Goal: Information Seeking & Learning: Learn about a topic

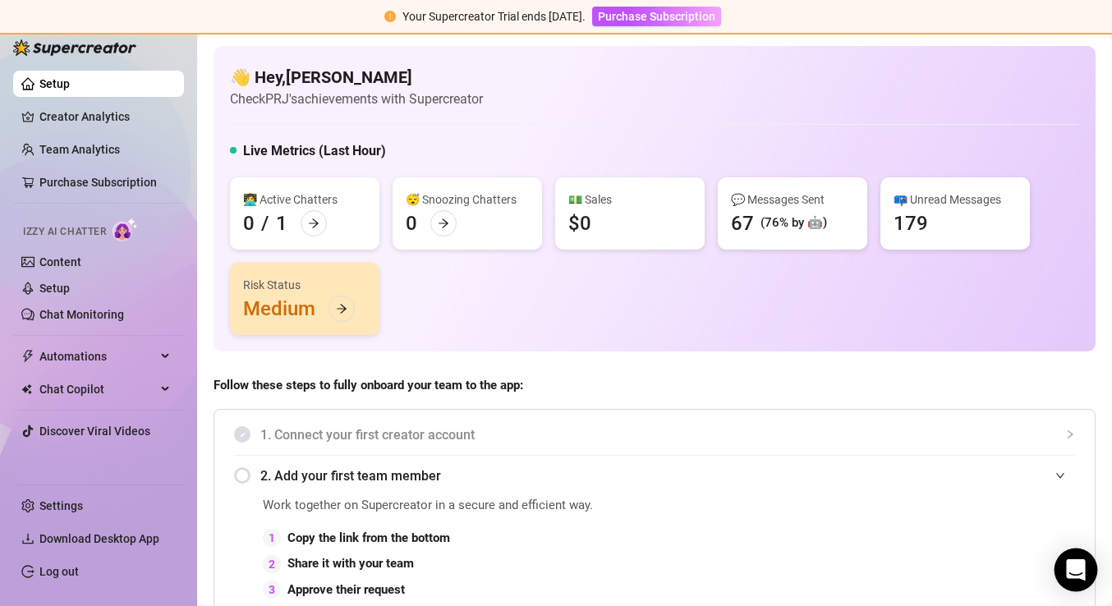
click at [1078, 570] on icon "Open Intercom Messenger" at bounding box center [1075, 569] width 19 height 21
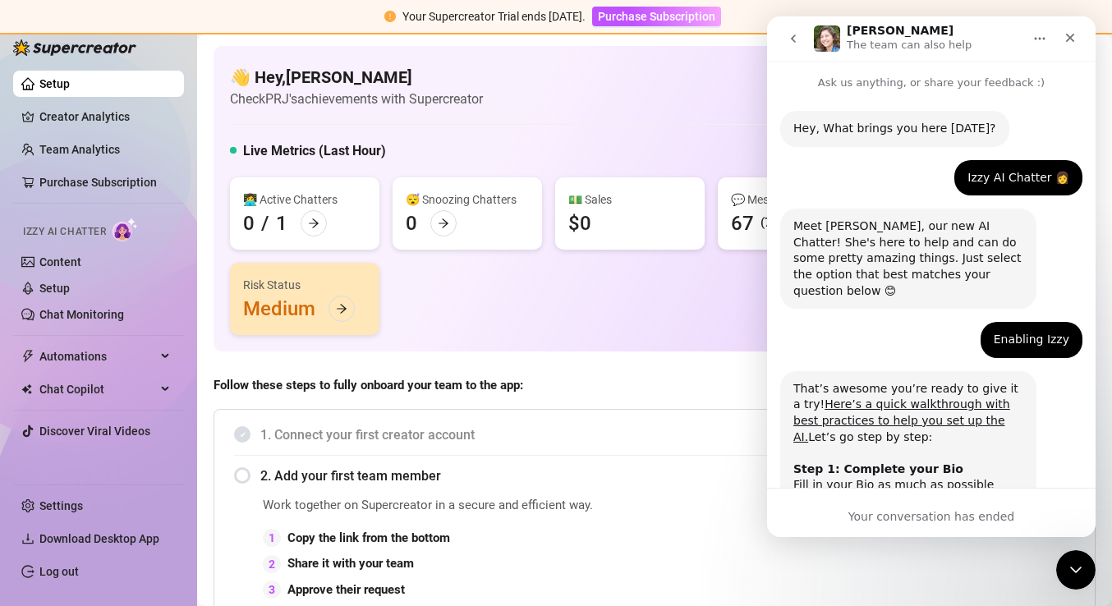
scroll to position [1061, 0]
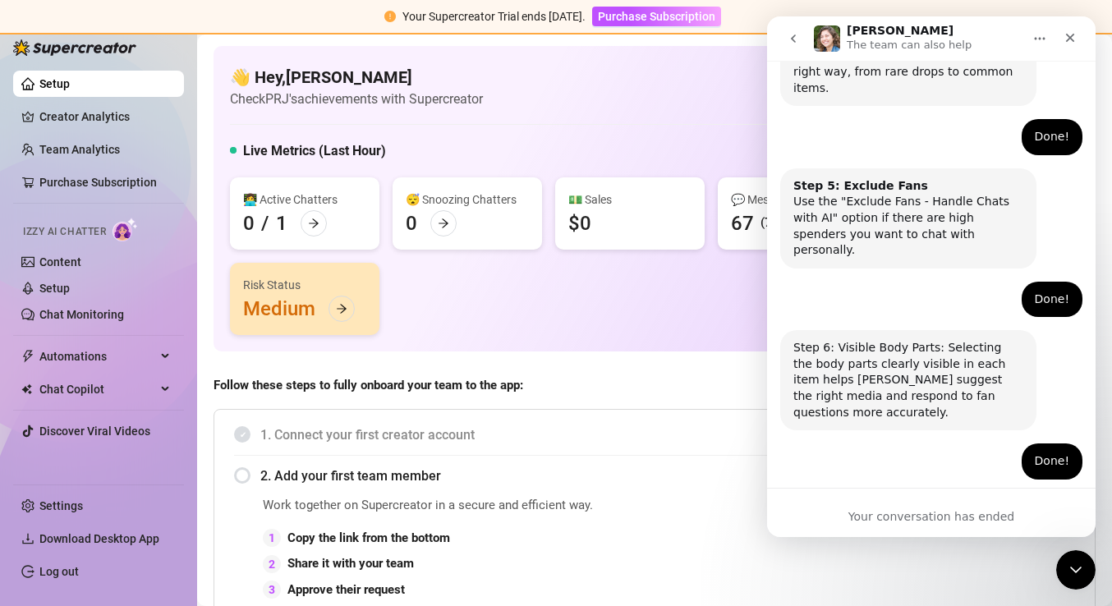
click at [963, 493] on div "Amazing! Thanks for letting us know, I’ll review your bio now and make sure eve…" at bounding box center [931, 561] width 302 height 136
click at [956, 511] on div "Your conversation has ended" at bounding box center [931, 516] width 328 height 17
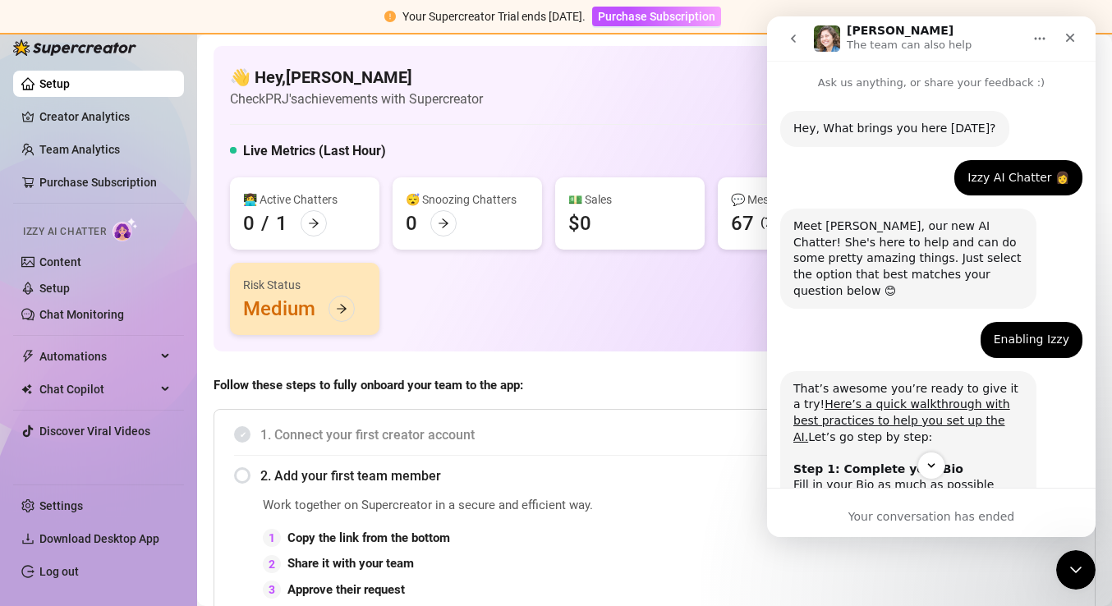
scroll to position [0, 0]
click at [796, 30] on button "go back" at bounding box center [793, 38] width 31 height 31
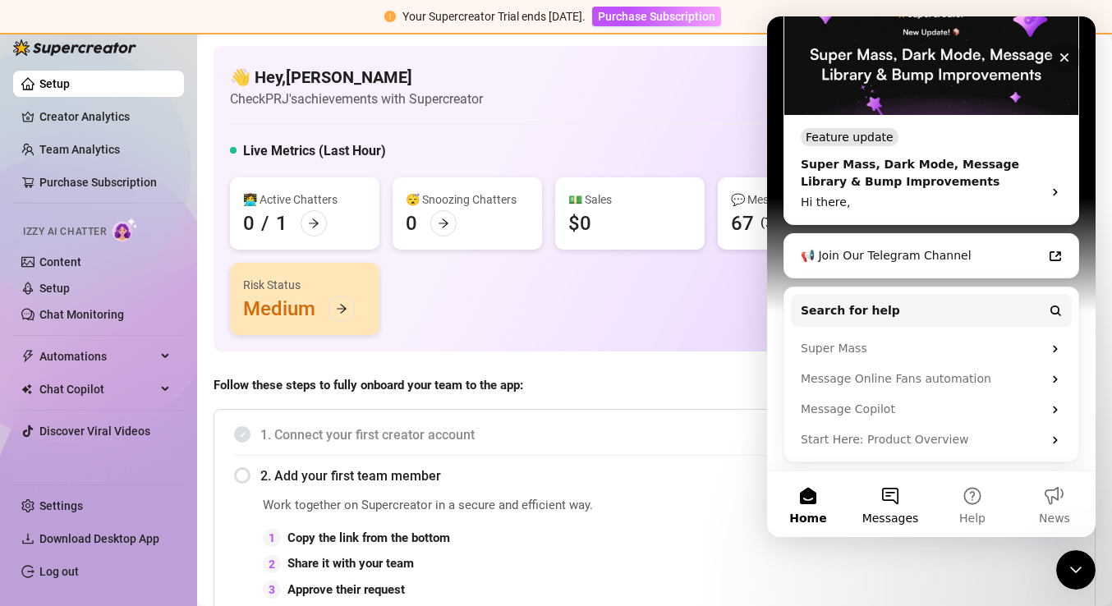
scroll to position [305, 0]
click at [894, 492] on button "Messages" at bounding box center [890, 504] width 82 height 66
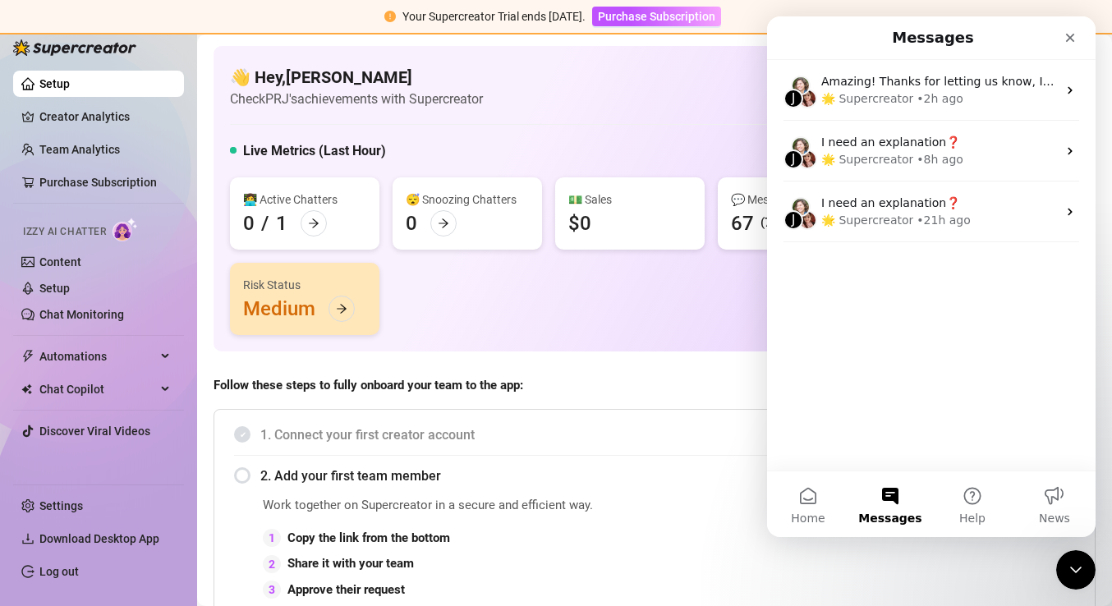
click at [890, 382] on div "J Amazing! Thanks for letting us know, I’ll review your bio now and make sure e…" at bounding box center [931, 265] width 328 height 411
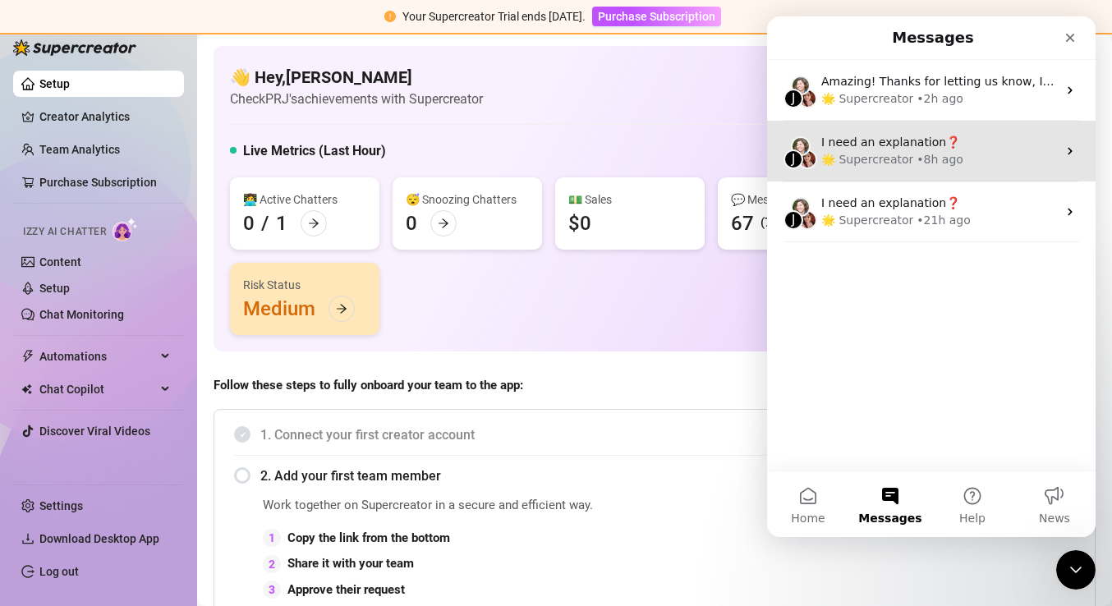
click at [921, 156] on div "• 8h ago" at bounding box center [939, 159] width 47 height 17
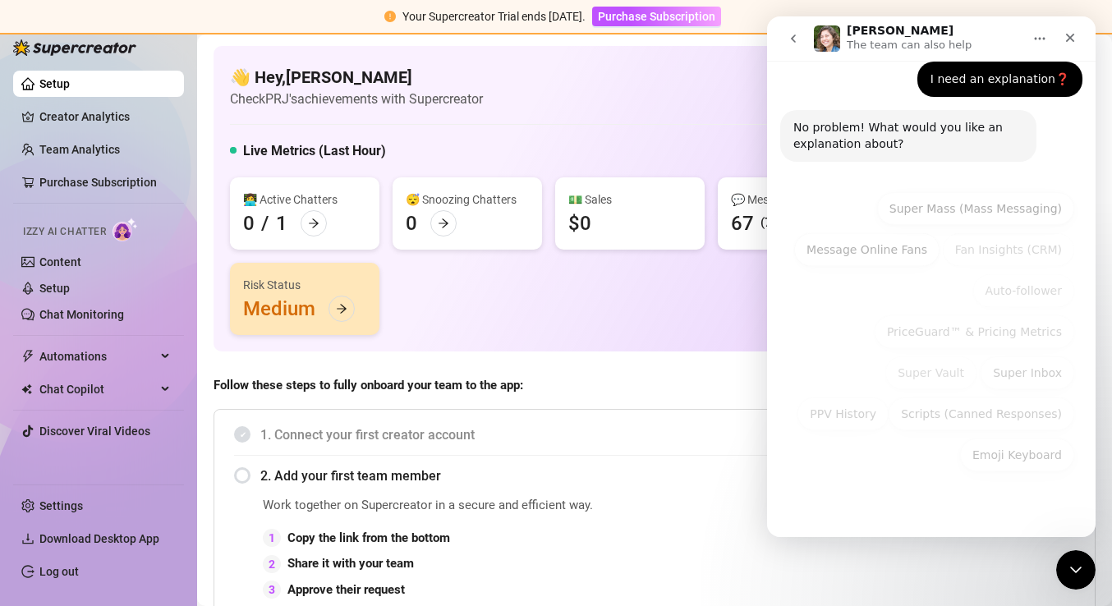
scroll to position [99, 0]
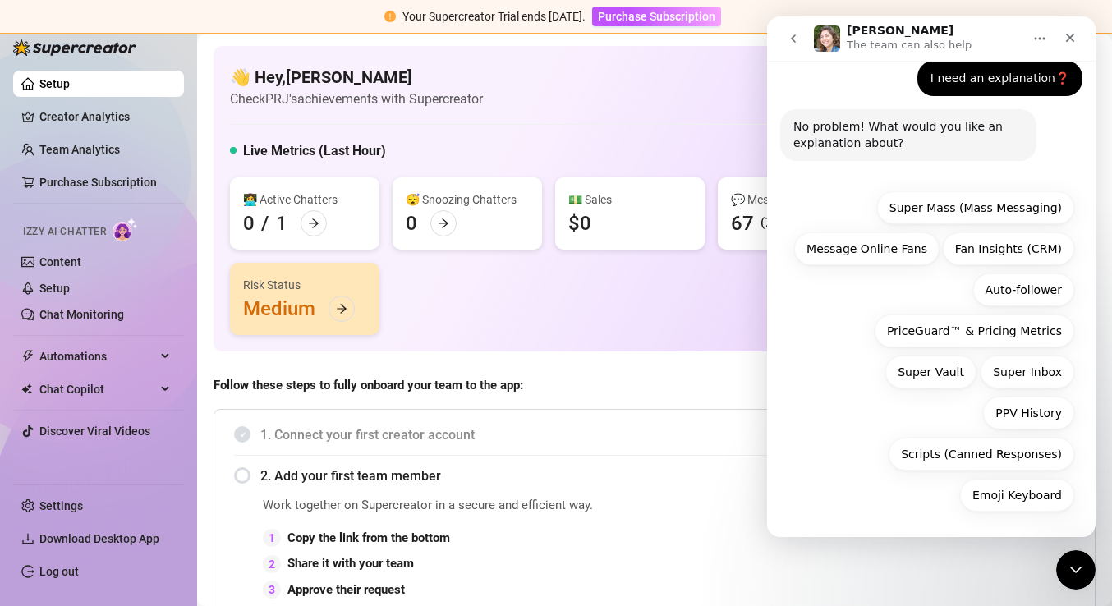
click at [935, 533] on div "Hey, What brings you here today? Ella • 8h ago I need an explanation❓ Pedro • 8…" at bounding box center [931, 265] width 328 height 547
click at [894, 44] on p "The team can also help" at bounding box center [908, 45] width 125 height 16
click at [835, 30] on img "Intercom messenger" at bounding box center [827, 38] width 26 height 26
click at [825, 35] on img "Intercom messenger" at bounding box center [827, 38] width 26 height 26
click at [1039, 39] on icon "Home" at bounding box center [1039, 39] width 11 height 2
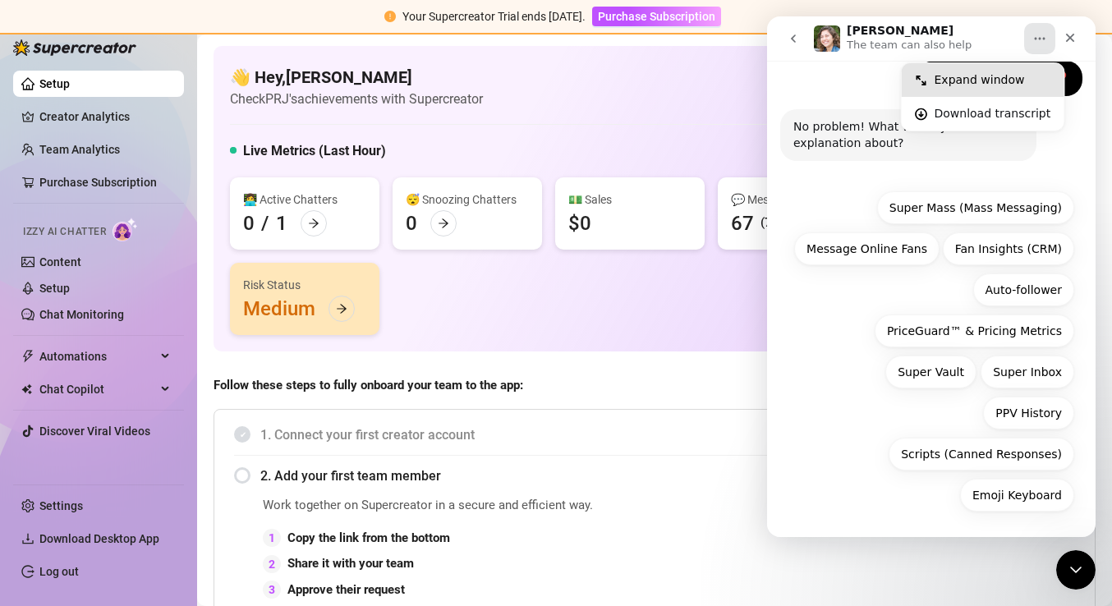
click at [987, 81] on div "Expand window" at bounding box center [992, 79] width 117 height 17
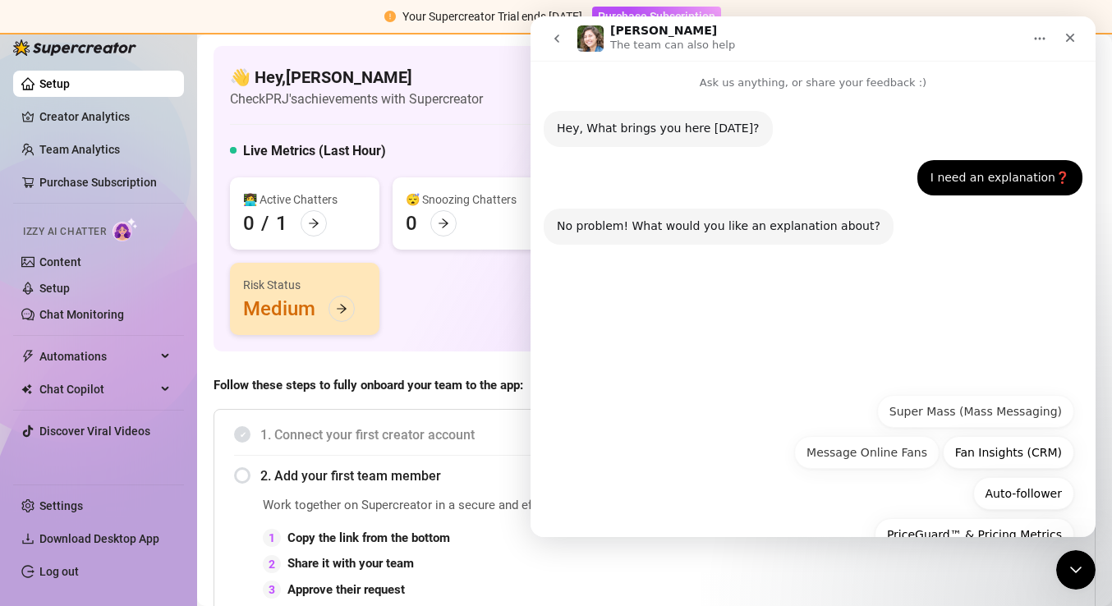
scroll to position [0, 0]
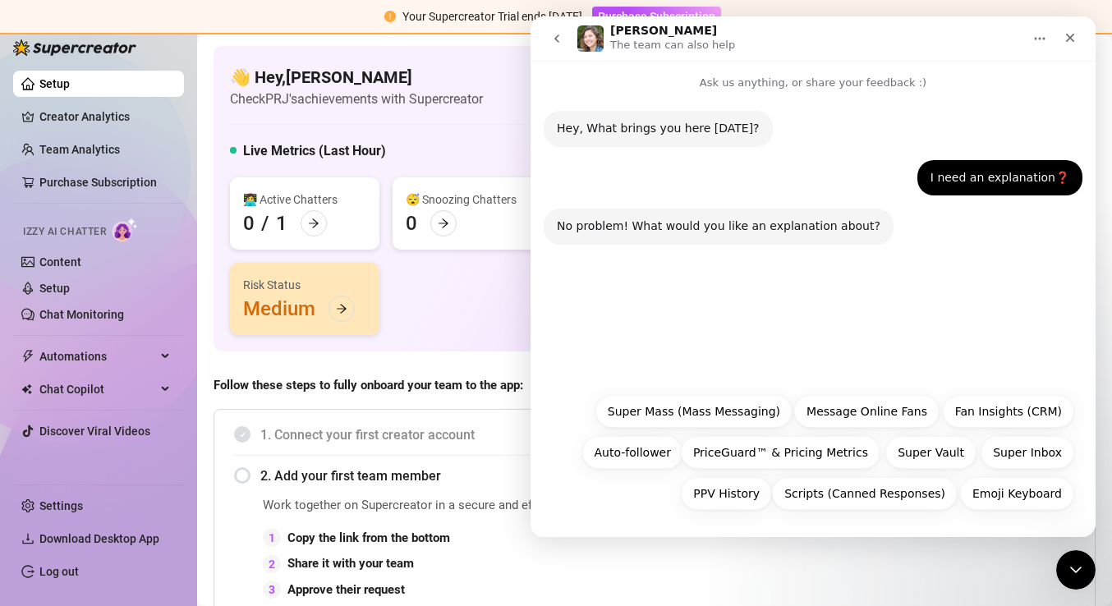
drag, startPoint x: 556, startPoint y: 33, endPoint x: 1087, endPoint y: 49, distance: 531.5
click at [556, 33] on icon "go back" at bounding box center [556, 38] width 13 height 13
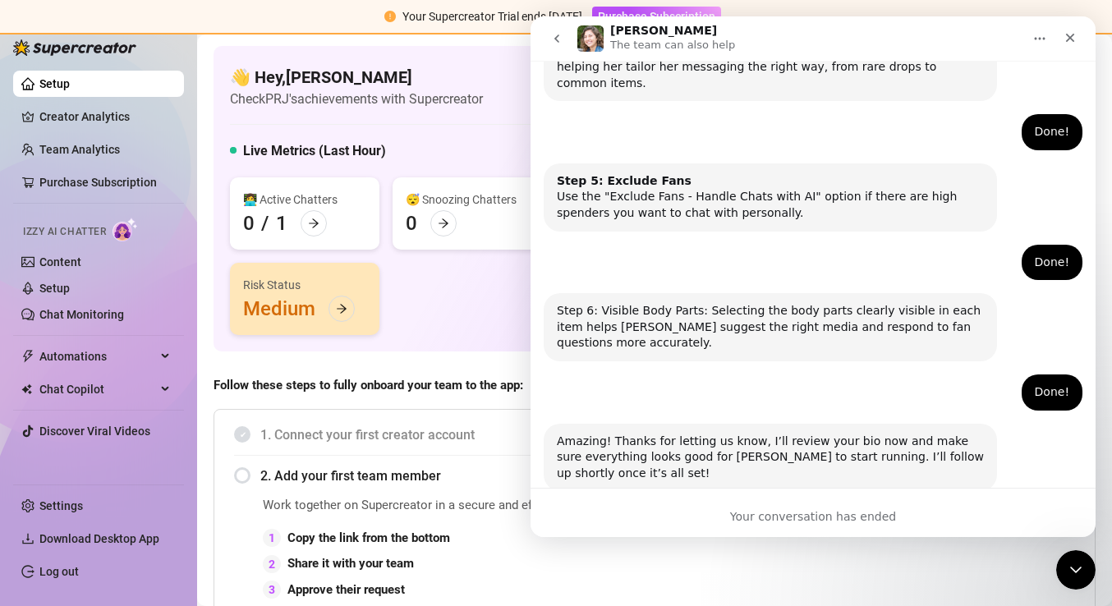
scroll to position [827, 0]
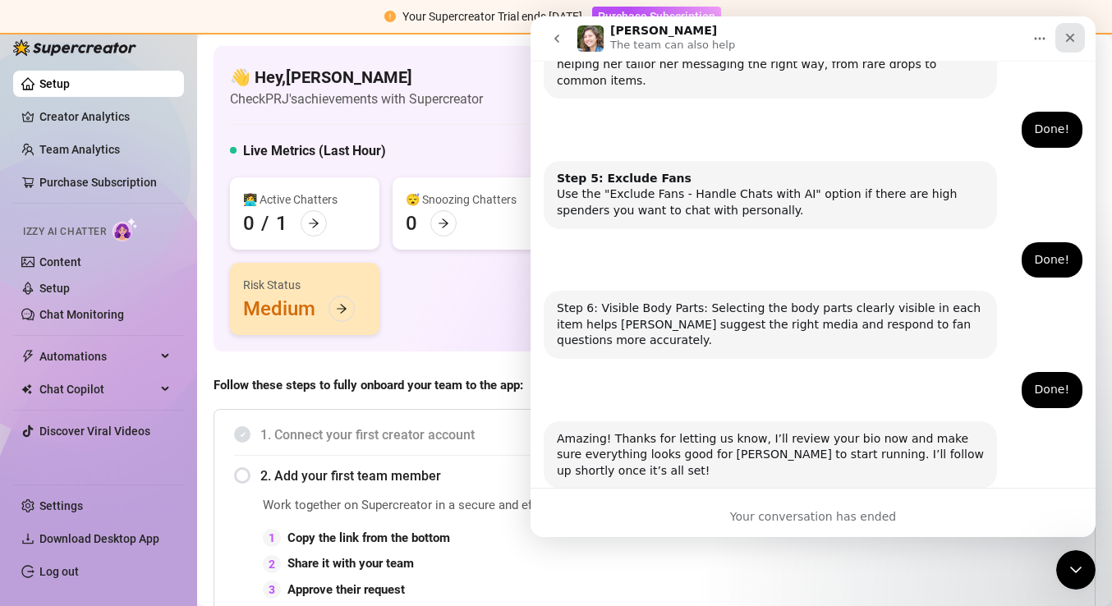
click at [1067, 44] on div "Close" at bounding box center [1070, 38] width 30 height 30
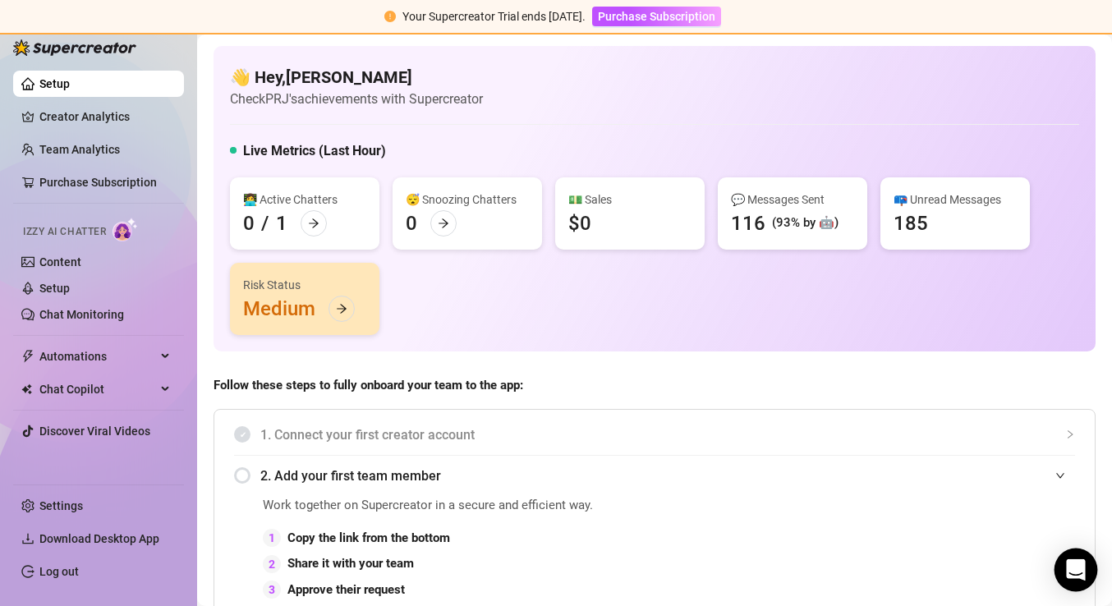
click at [1072, 571] on icon "Open Intercom Messenger" at bounding box center [1075, 569] width 19 height 21
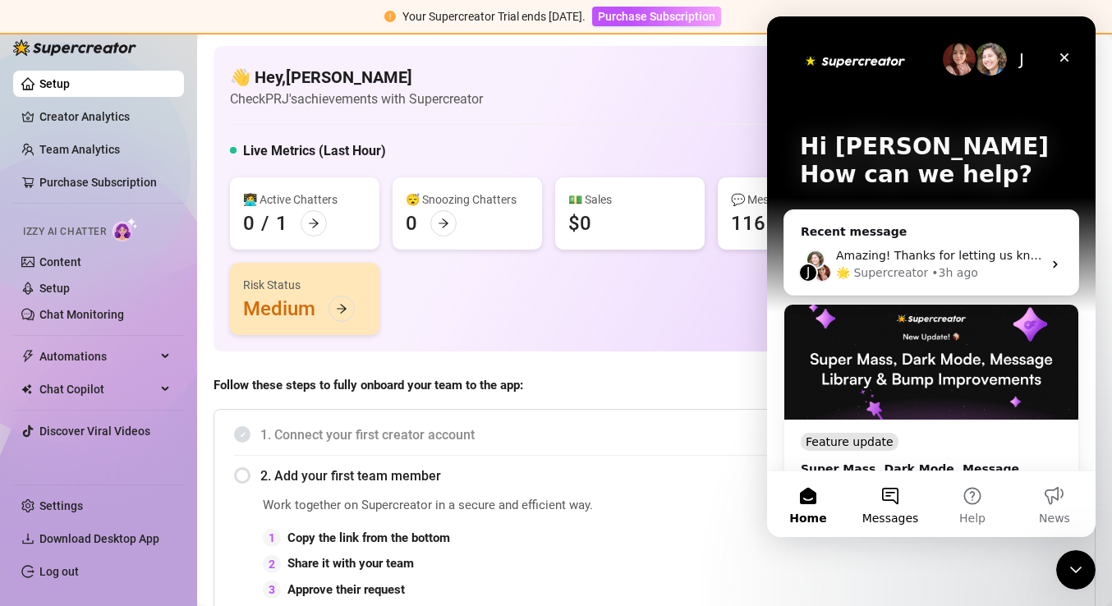
click at [893, 509] on button "Messages" at bounding box center [890, 504] width 82 height 66
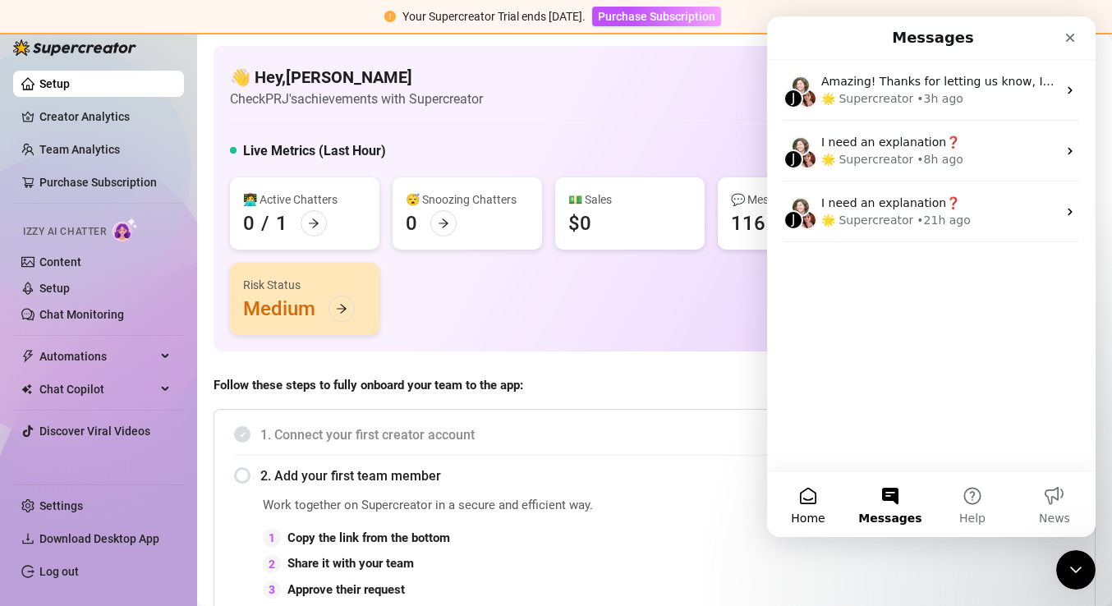
click at [833, 498] on button "Home" at bounding box center [808, 504] width 82 height 66
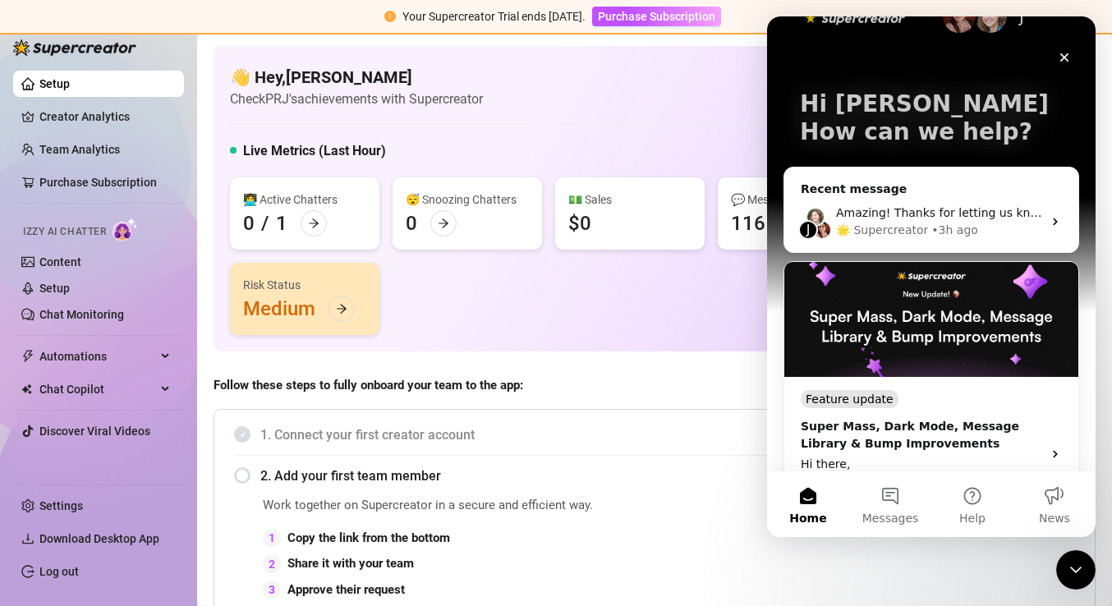
scroll to position [47, 0]
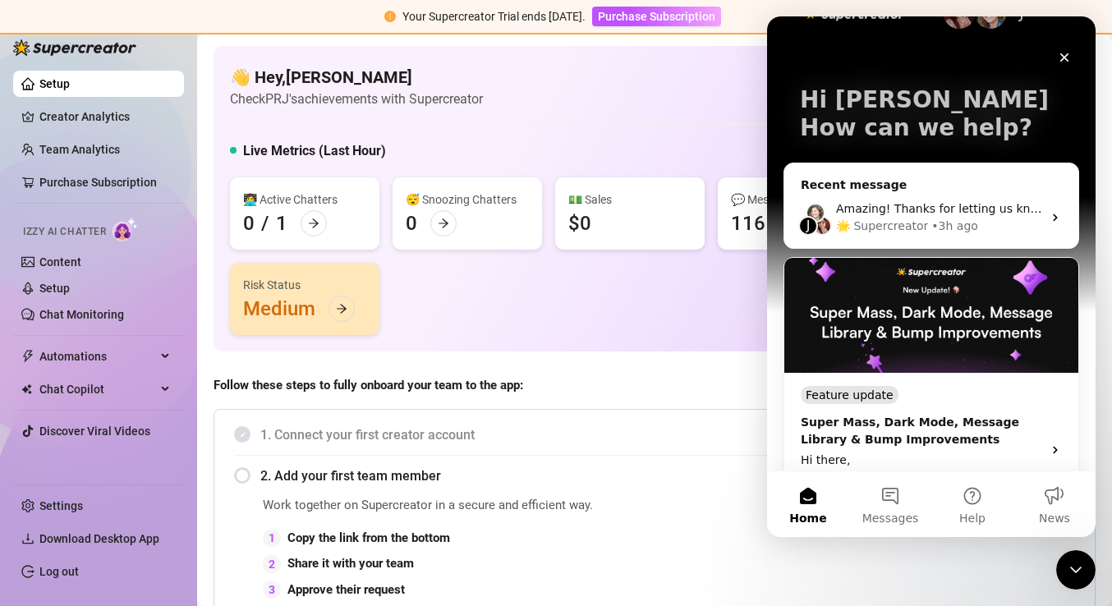
click at [883, 118] on p "How can we help?" at bounding box center [931, 128] width 263 height 28
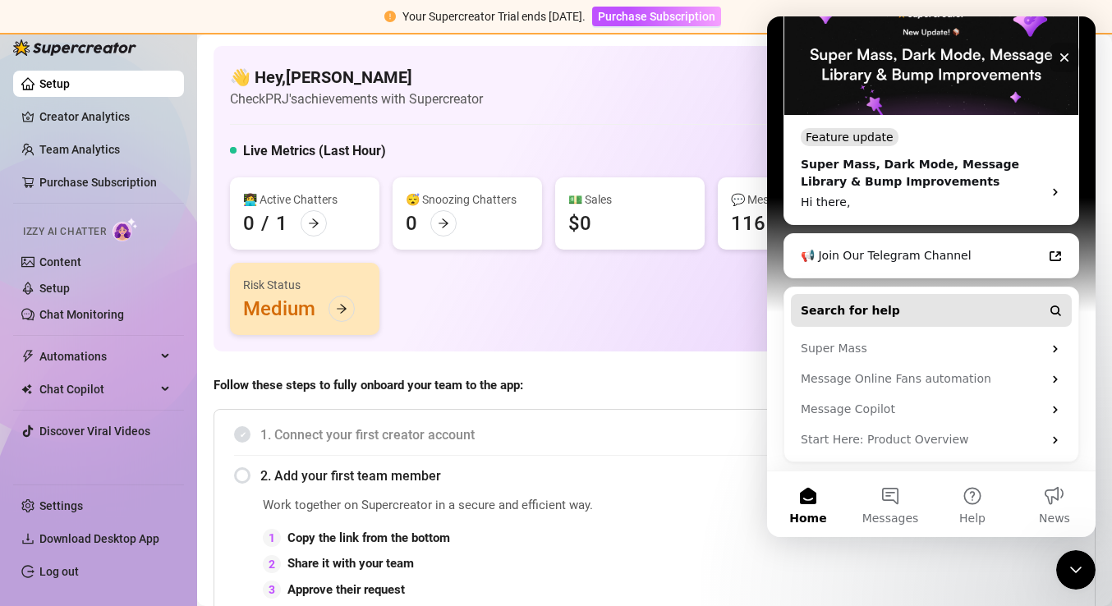
scroll to position [305, 0]
click at [1000, 304] on button "Search for help" at bounding box center [931, 310] width 281 height 33
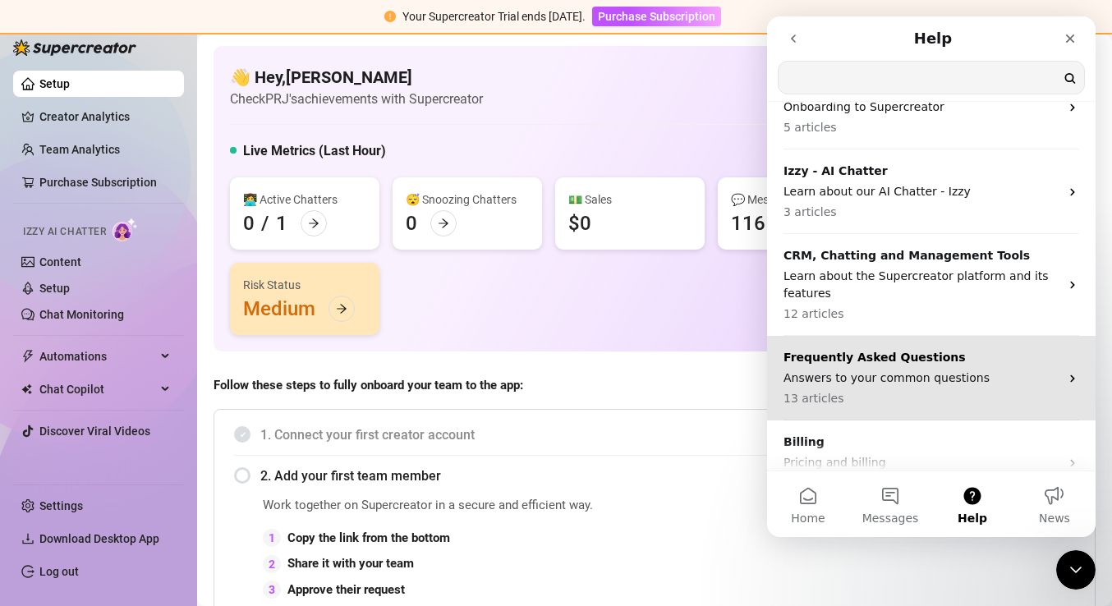
scroll to position [0, 0]
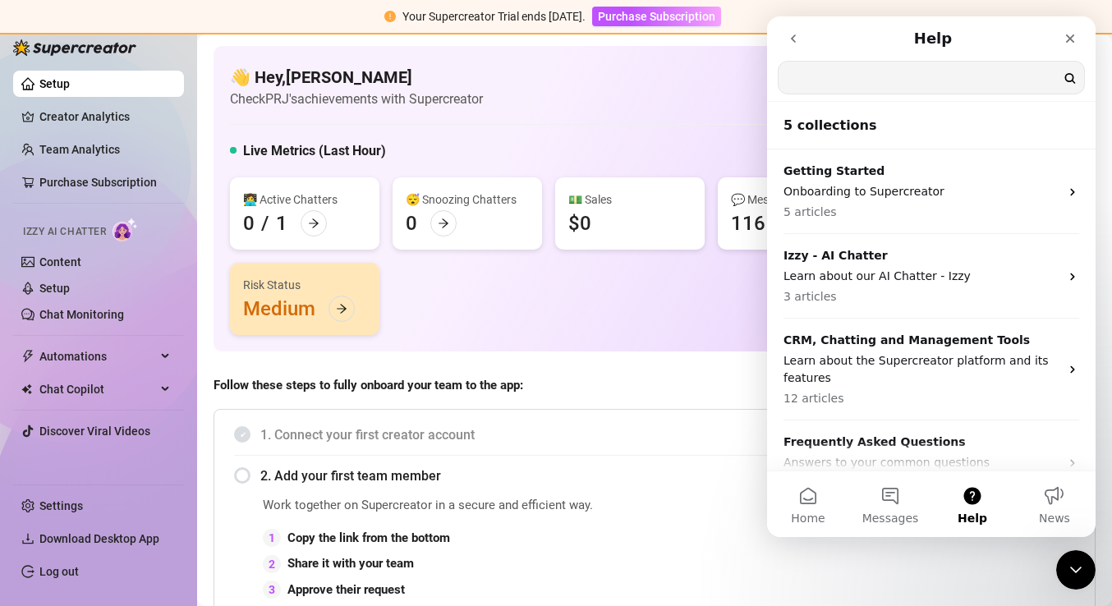
click at [898, 78] on input "Search for help" at bounding box center [930, 78] width 305 height 32
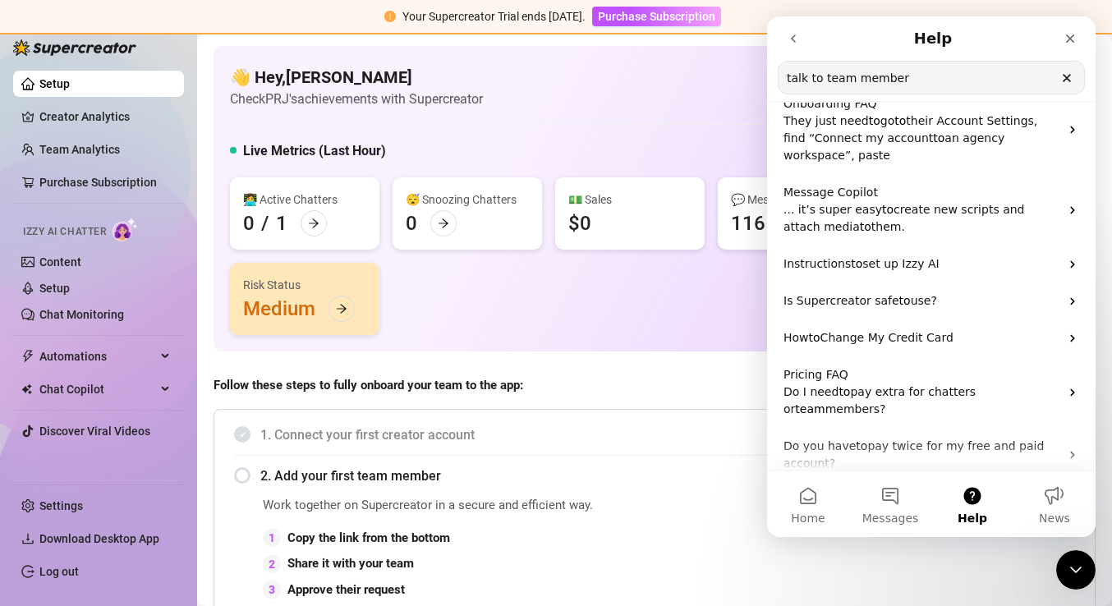
scroll to position [287, 0]
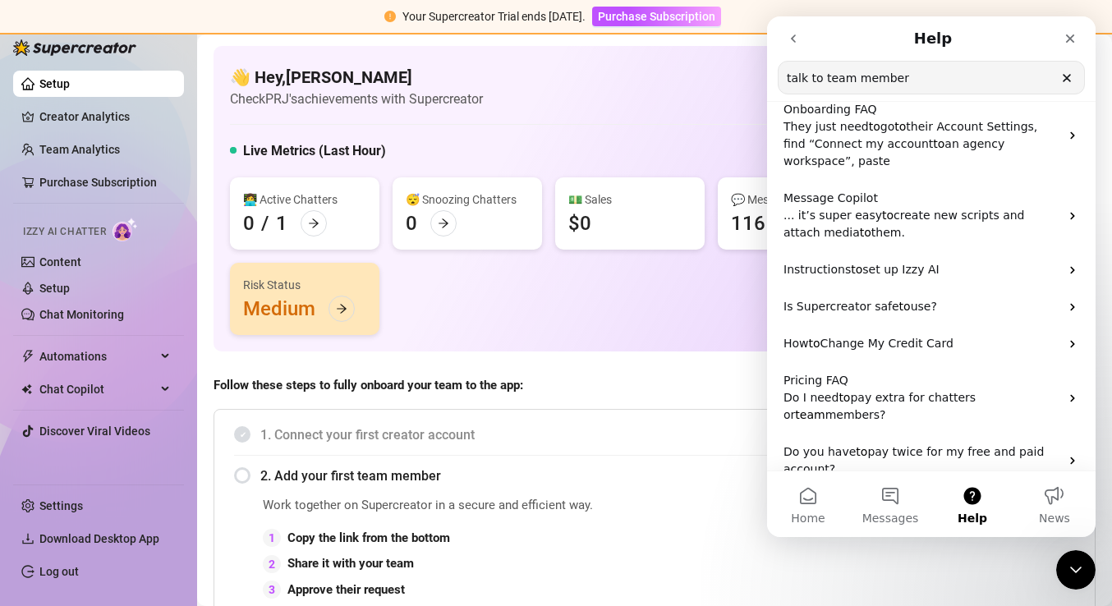
type input "talk to team member"
click at [1066, 77] on icon "Clear" at bounding box center [1066, 78] width 7 height 7
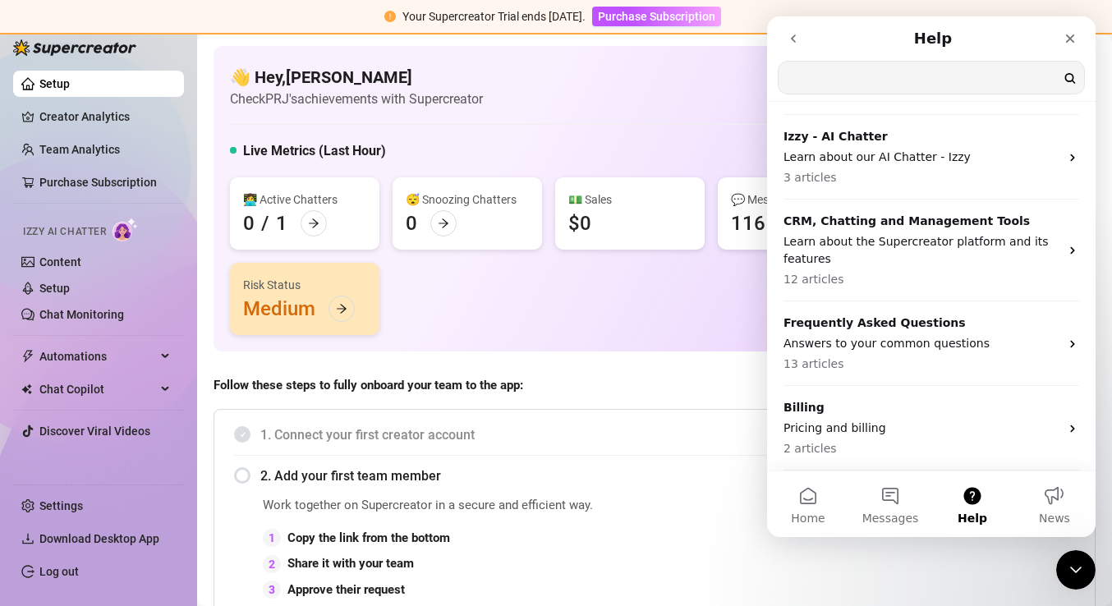
scroll to position [119, 0]
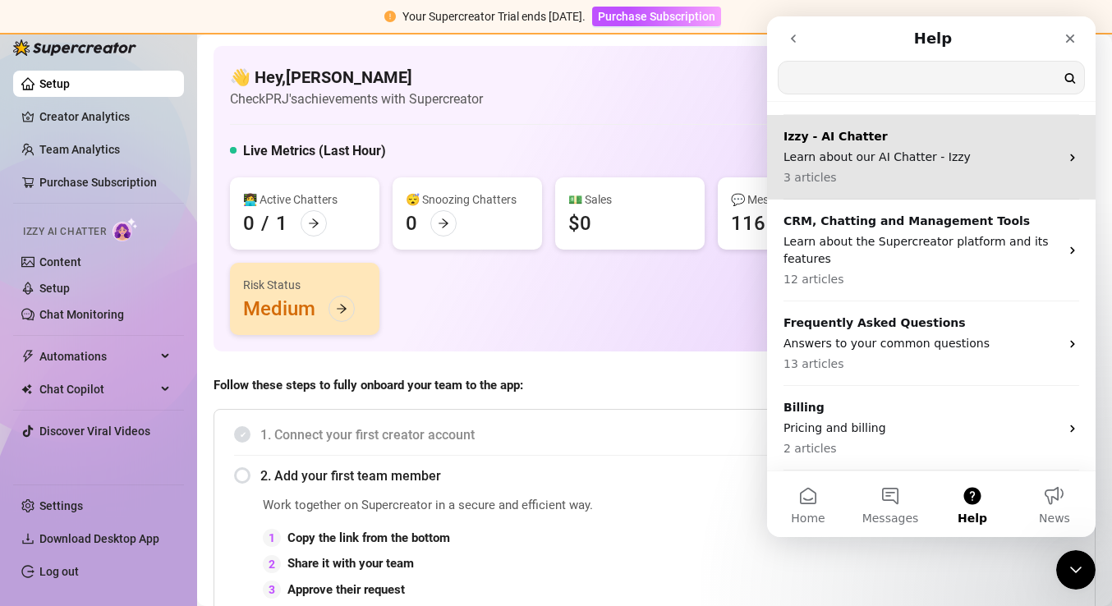
click at [931, 160] on p "Learn about our AI Chatter - Izzy" at bounding box center [921, 157] width 276 height 17
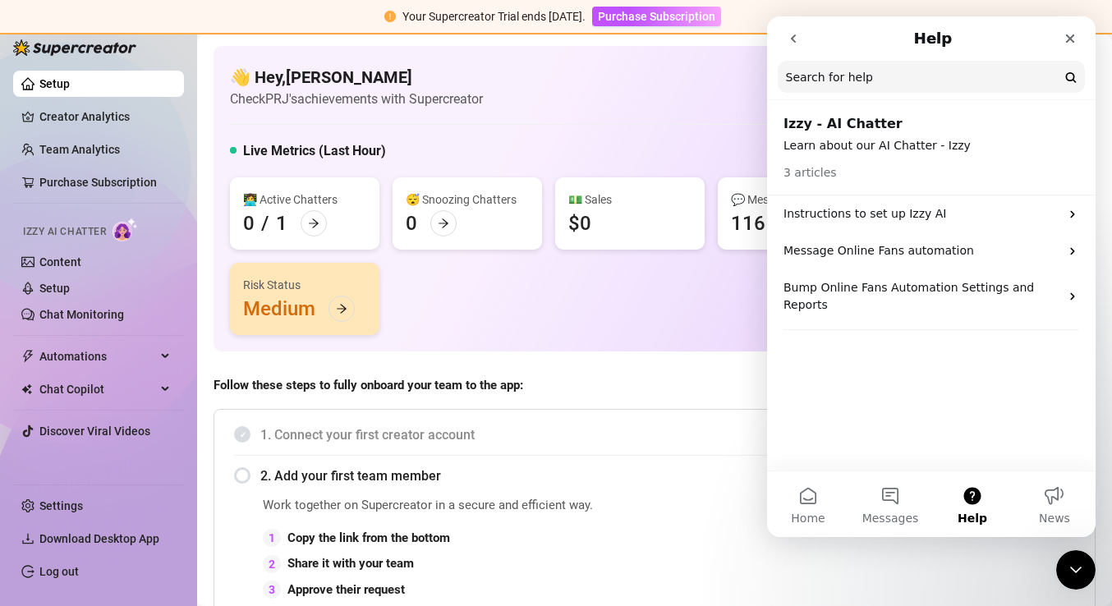
scroll to position [117, 0]
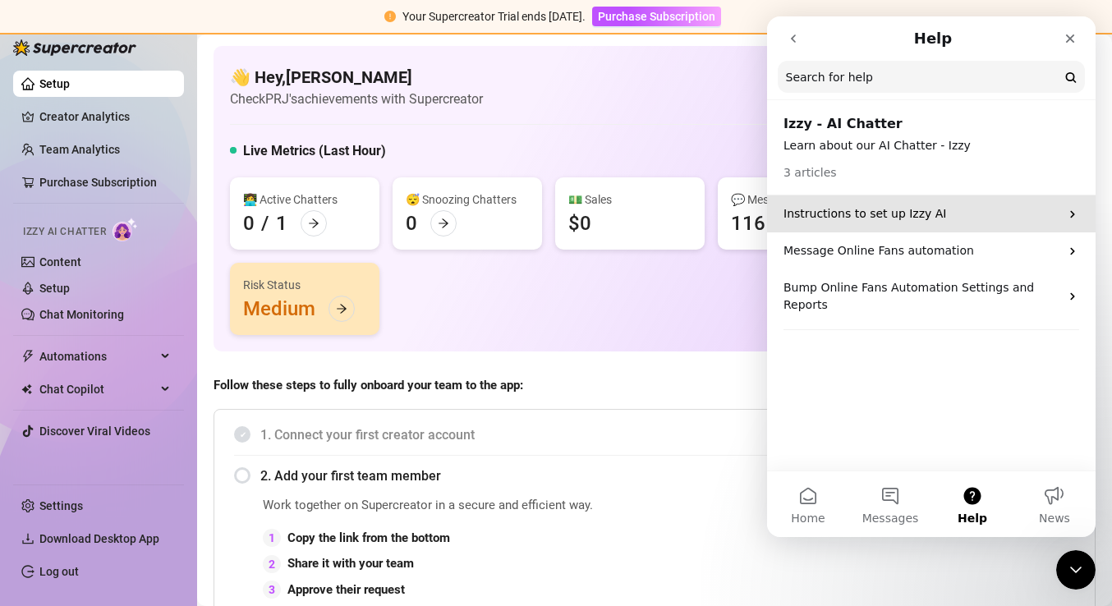
click at [908, 213] on p "Instructions to set up Izzy AI" at bounding box center [921, 213] width 276 height 17
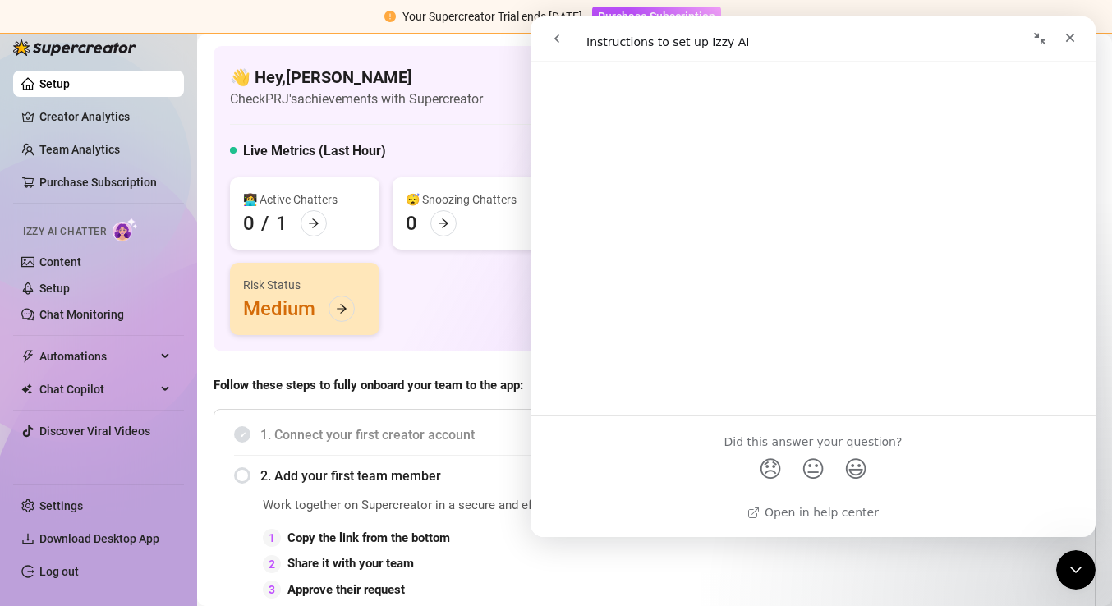
scroll to position [2561, 0]
click at [772, 475] on span "😞" at bounding box center [771, 469] width 32 height 44
click at [857, 516] on link "Open in help center" at bounding box center [812, 512] width 131 height 13
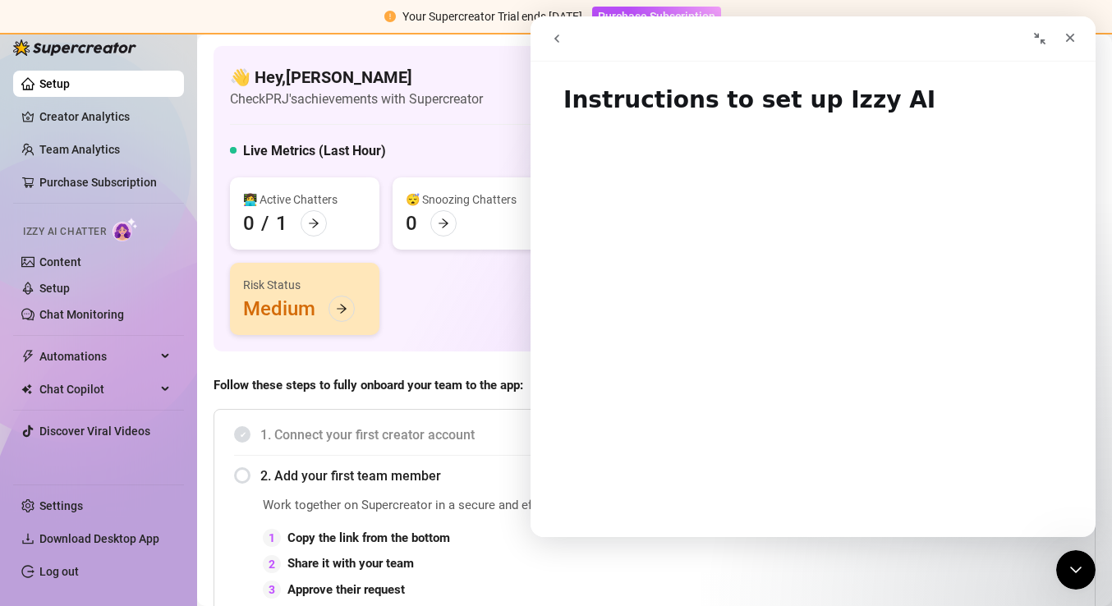
click at [555, 41] on icon "go back" at bounding box center [556, 38] width 13 height 13
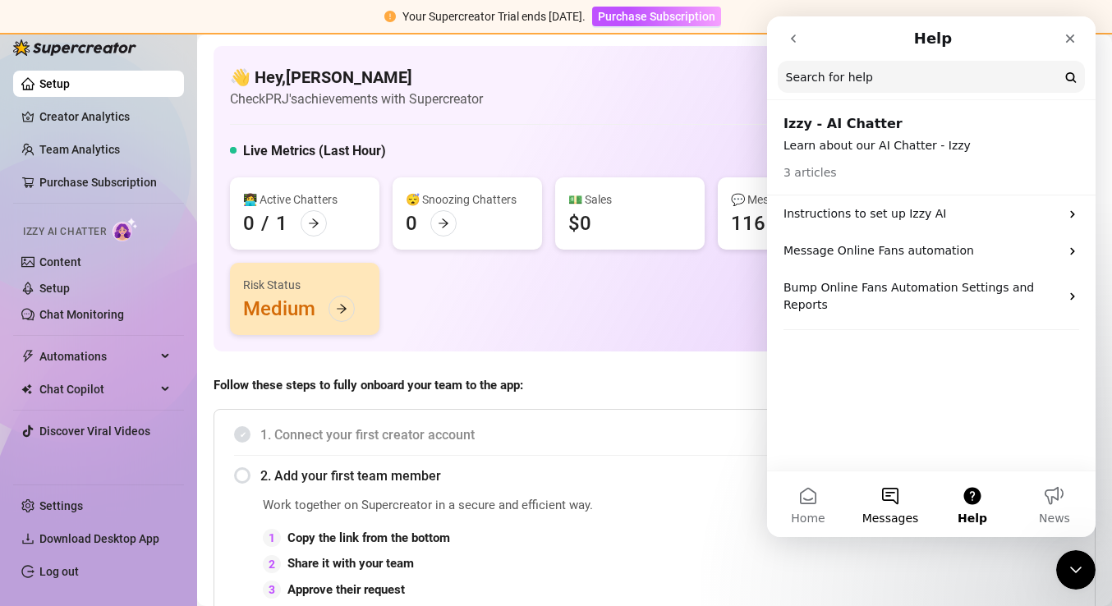
click at [889, 503] on button "Messages" at bounding box center [890, 504] width 82 height 66
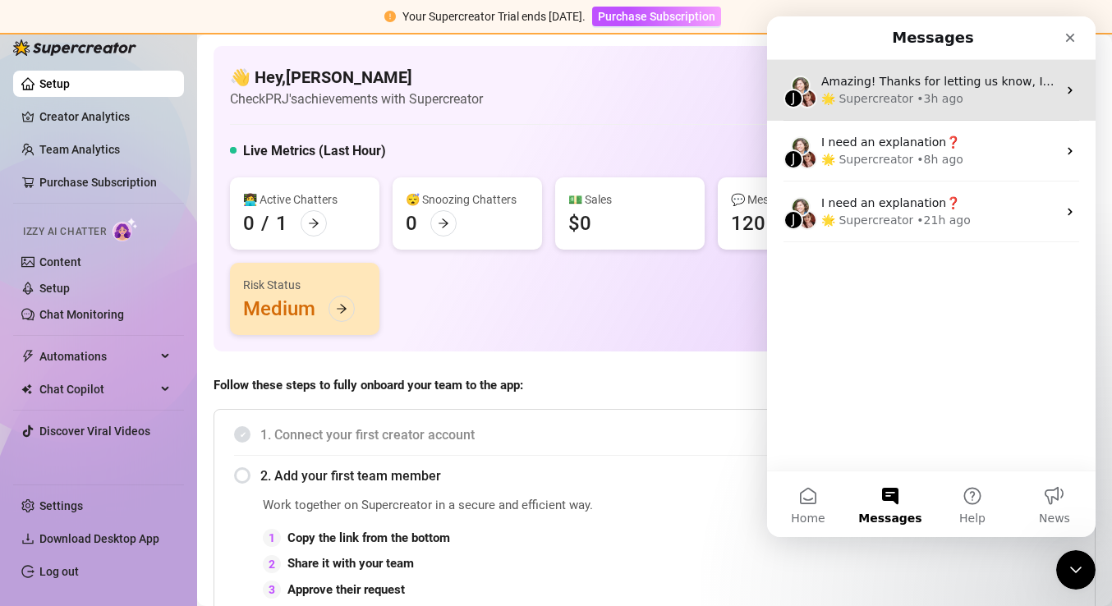
click at [952, 93] on div "• 3h ago" at bounding box center [939, 98] width 47 height 17
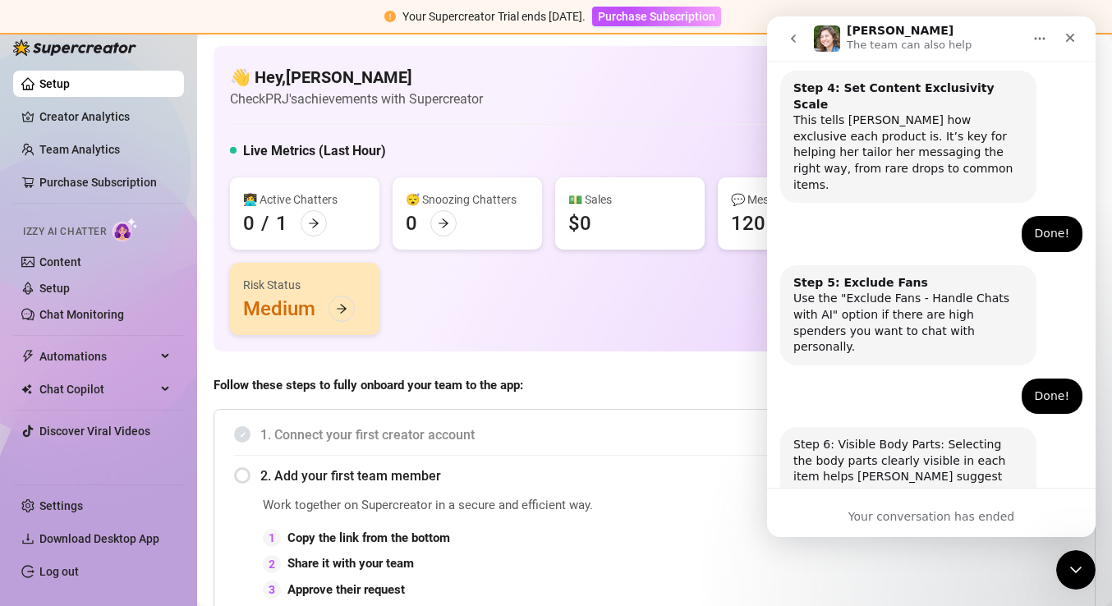
scroll to position [1061, 0]
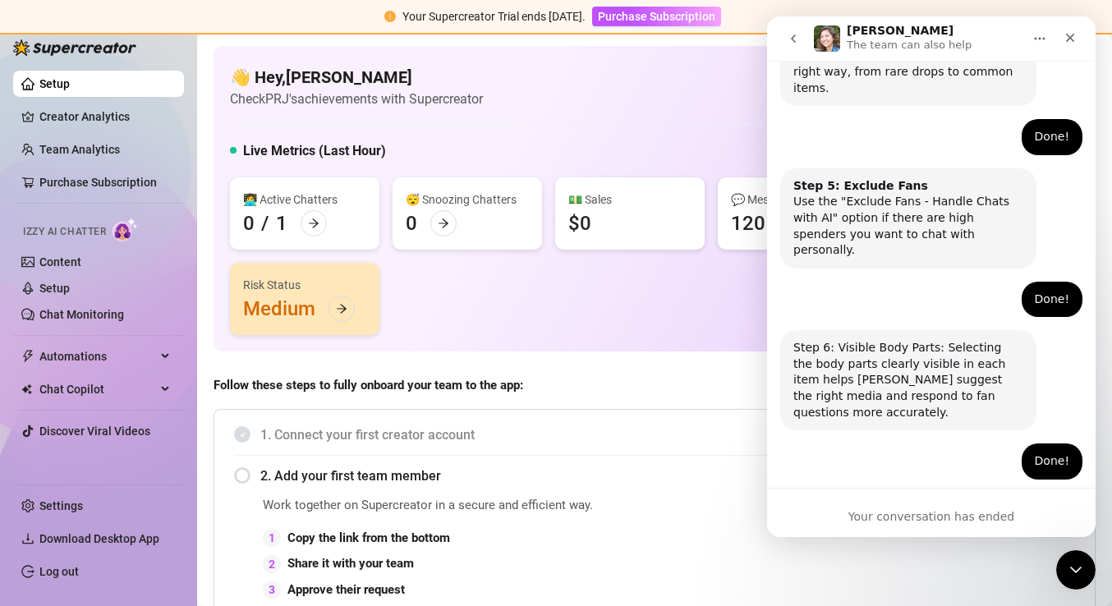
click at [795, 36] on icon "go back" at bounding box center [793, 38] width 5 height 8
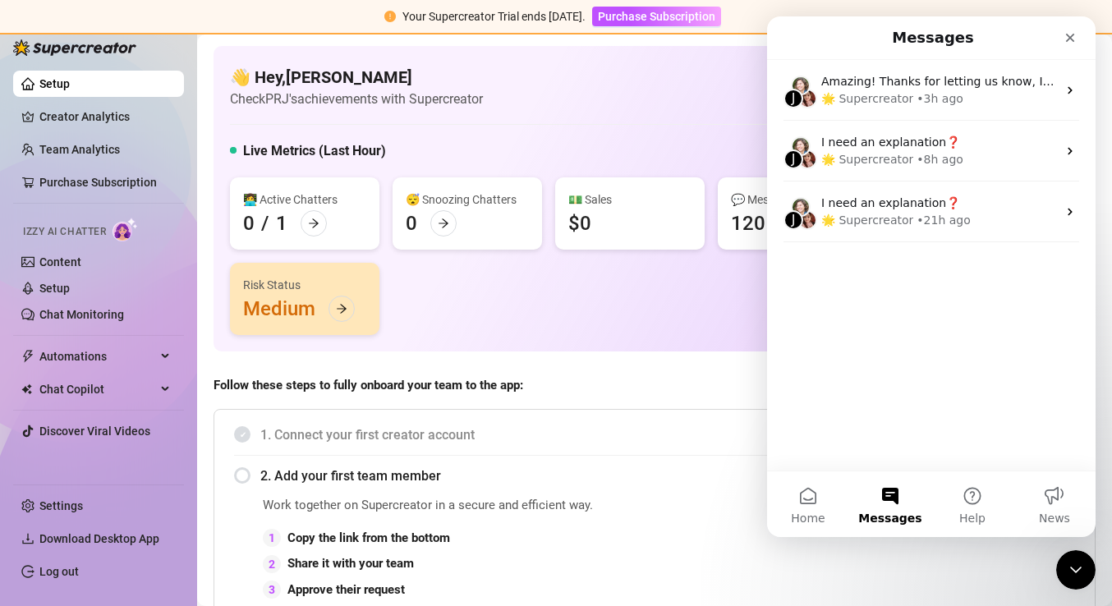
scroll to position [0, 0]
click at [975, 498] on button "Help" at bounding box center [972, 504] width 82 height 66
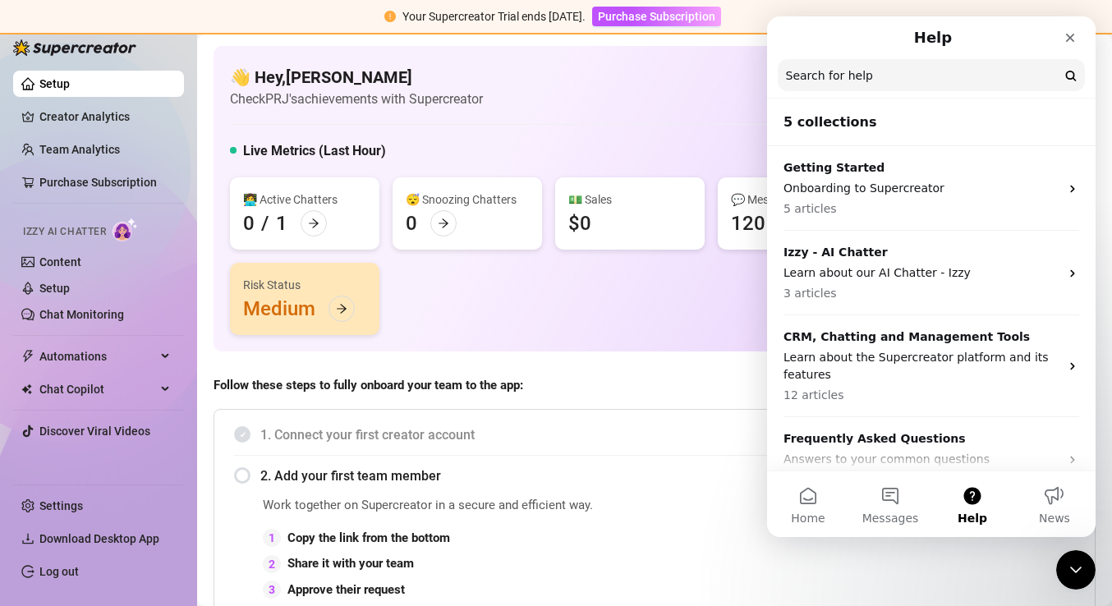
scroll to position [11, 0]
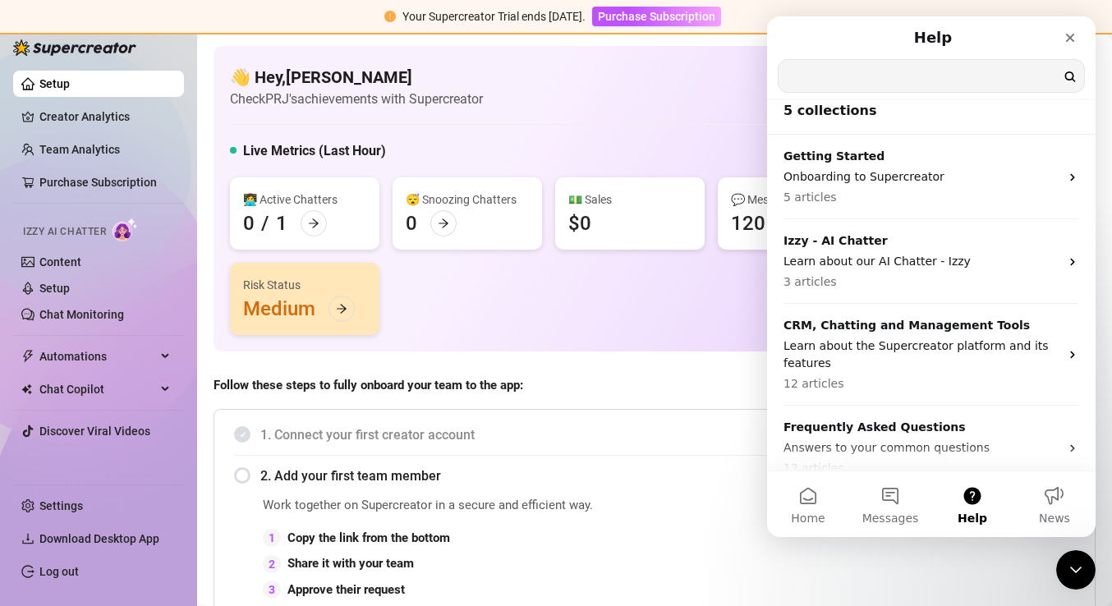
click at [897, 80] on input "Search for help" at bounding box center [930, 76] width 305 height 32
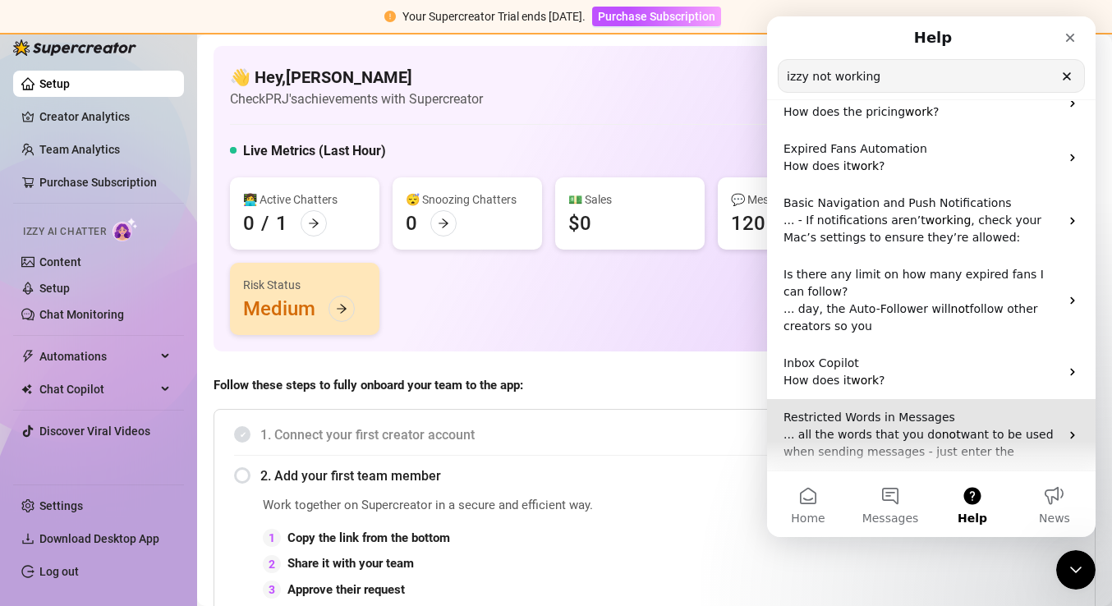
scroll to position [268, 0]
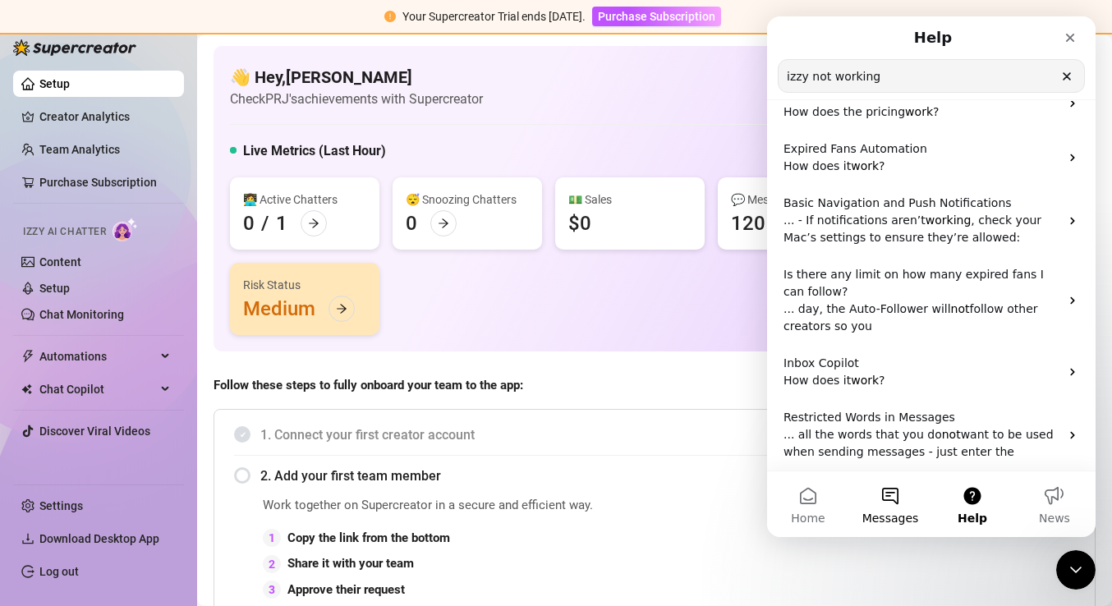
type input "izzy not working"
click at [891, 491] on button "Messages" at bounding box center [890, 504] width 82 height 66
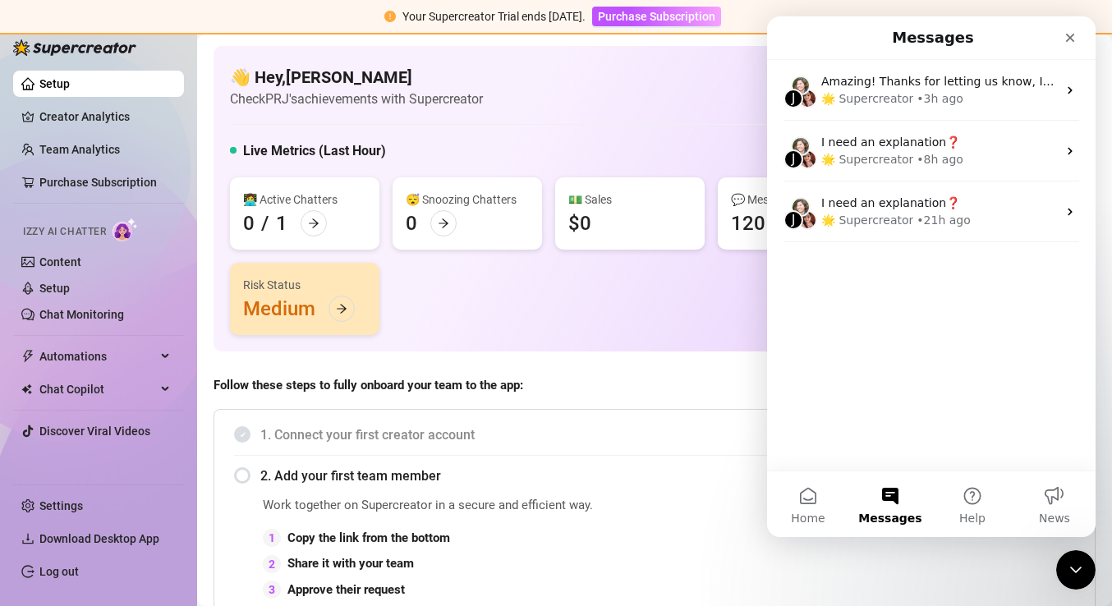
click at [891, 491] on button "Messages" at bounding box center [890, 504] width 82 height 66
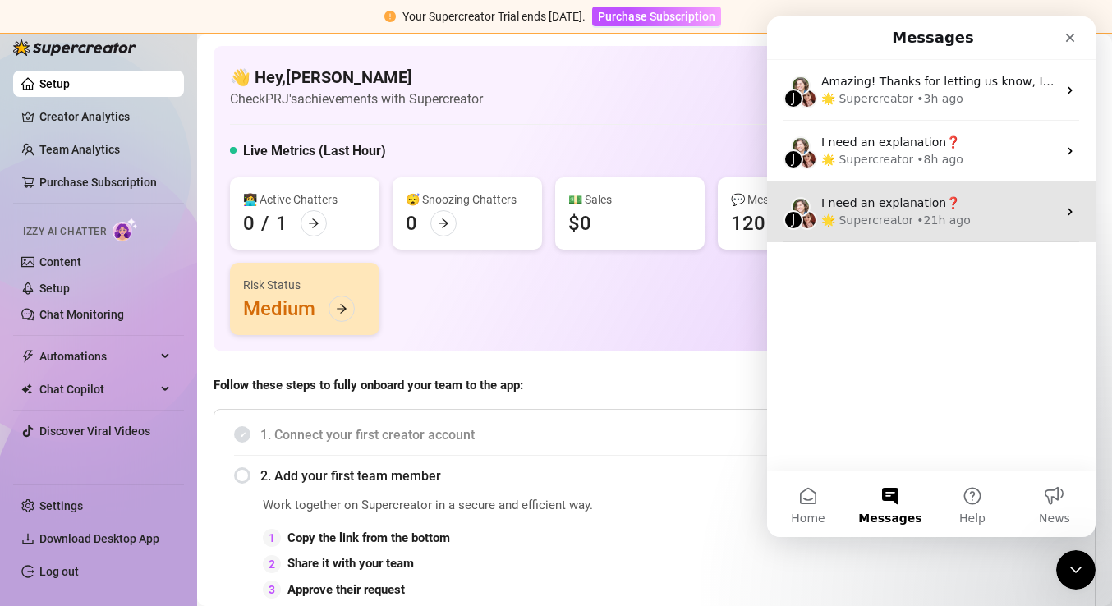
click at [883, 211] on div "I need an explanation❓" at bounding box center [939, 203] width 236 height 17
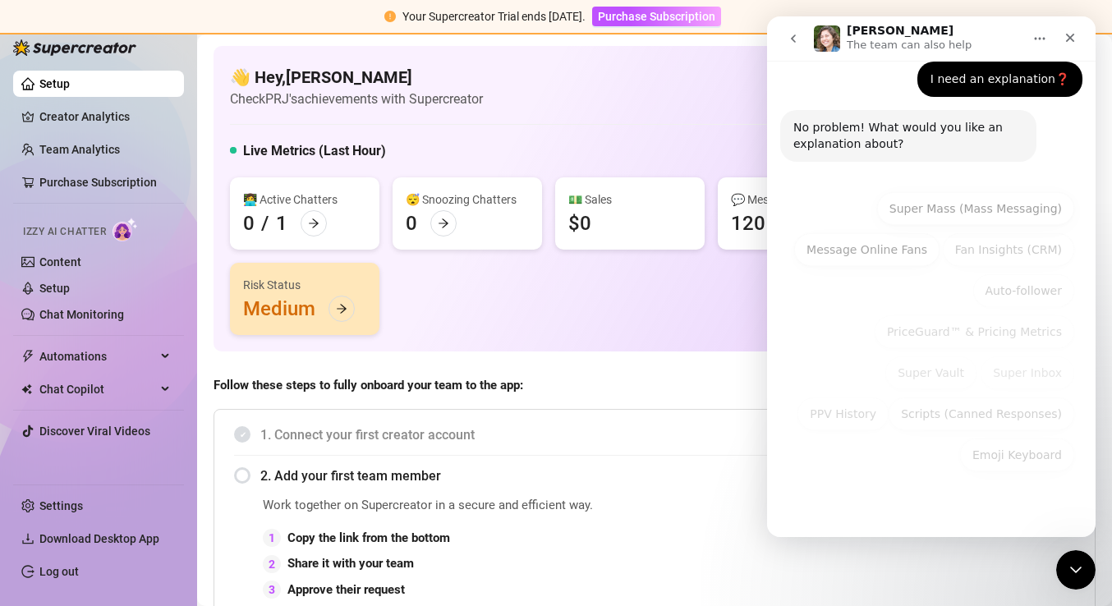
scroll to position [99, 0]
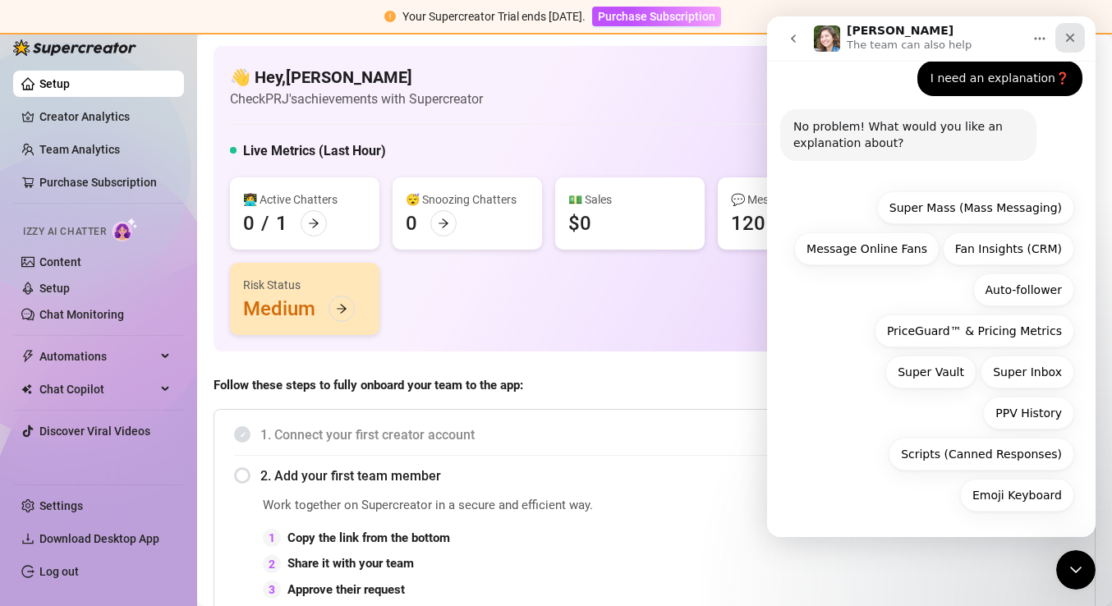
click at [1065, 43] on icon "Close" at bounding box center [1069, 37] width 13 height 13
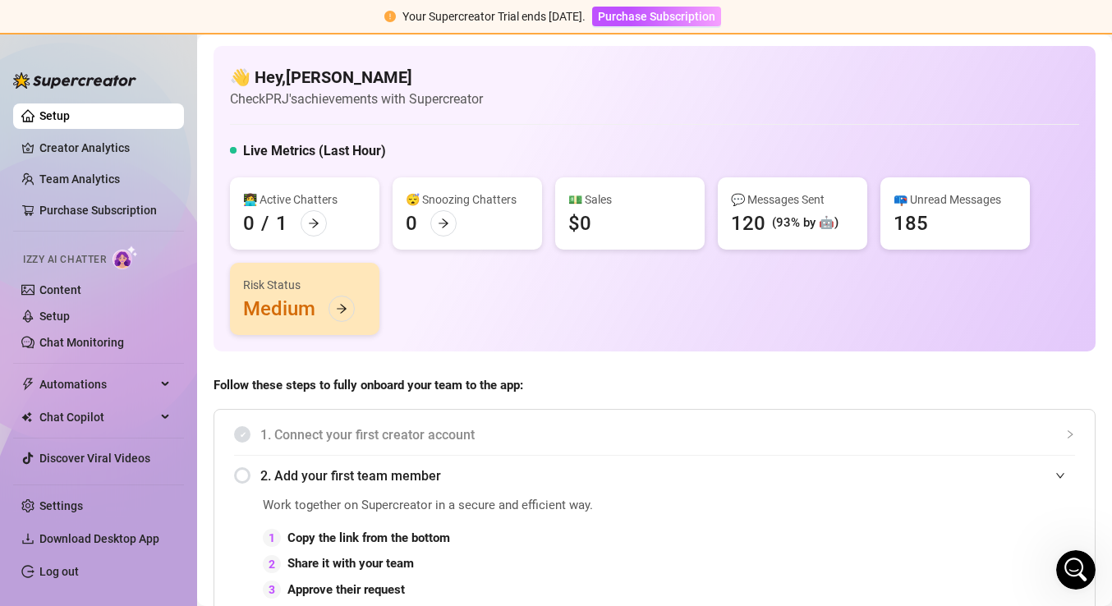
scroll to position [0, 0]
